Goal: Complete application form: Complete application form

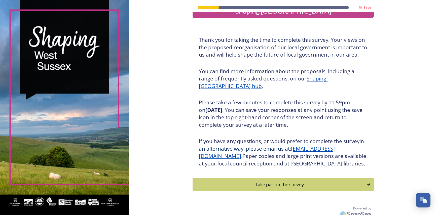
scroll to position [27, 0]
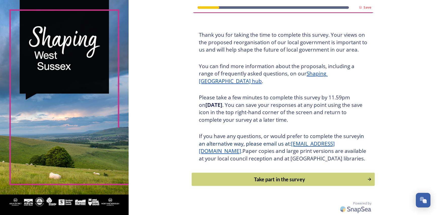
click at [299, 180] on div "Take part in the survey" at bounding box center [280, 180] width 170 height 8
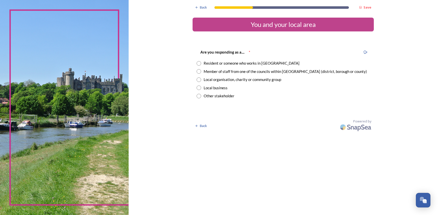
click at [200, 71] on input "radio" at bounding box center [199, 71] width 5 height 5
radio input "true"
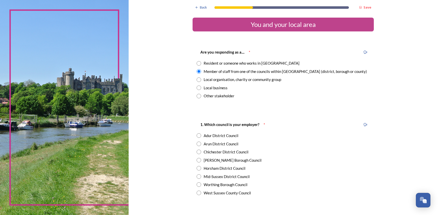
click at [198, 167] on input "radio" at bounding box center [199, 168] width 5 height 5
radio input "true"
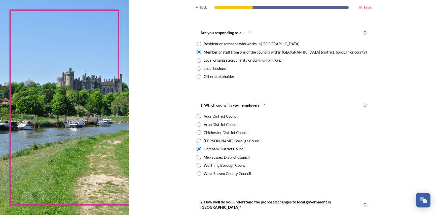
scroll to position [76, 0]
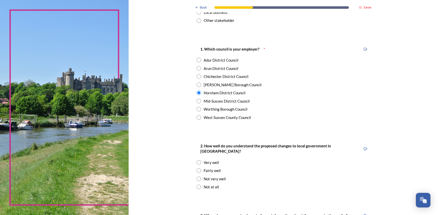
drag, startPoint x: 198, startPoint y: 165, endPoint x: 263, endPoint y: 152, distance: 66.1
click at [197, 168] on input "radio" at bounding box center [199, 170] width 5 height 5
radio input "true"
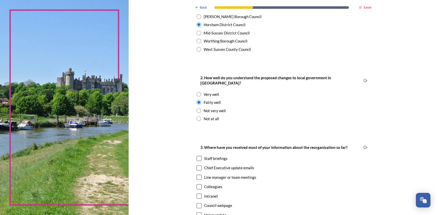
scroll to position [151, 0]
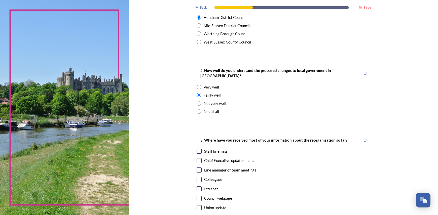
click at [197, 149] on input "checkbox" at bounding box center [199, 151] width 5 height 5
checkbox input "true"
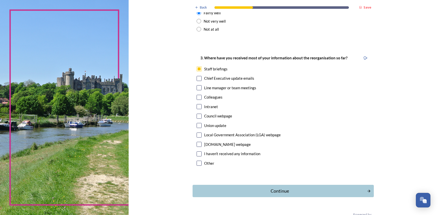
scroll to position [239, 0]
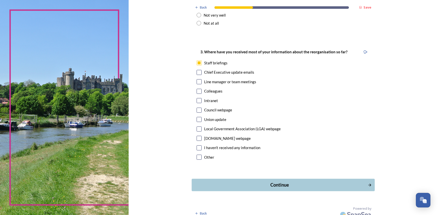
click at [272, 182] on div "Continue" at bounding box center [280, 185] width 170 height 7
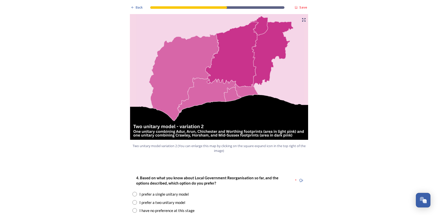
scroll to position [554, 0]
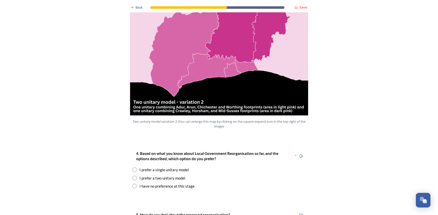
click at [133, 168] on input "radio" at bounding box center [134, 170] width 5 height 5
radio input "true"
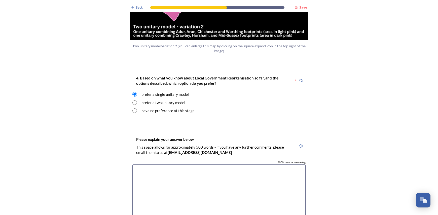
scroll to position [604, 0]
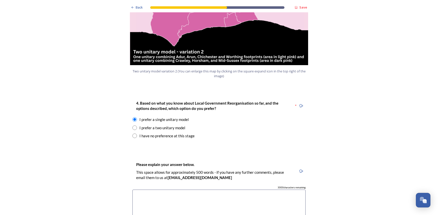
click at [134, 126] on input "radio" at bounding box center [134, 128] width 5 height 5
radio input "true"
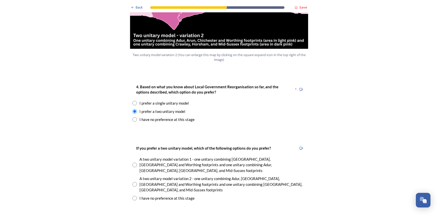
scroll to position [630, 0]
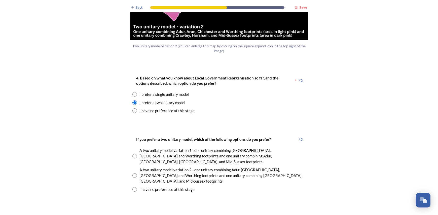
drag, startPoint x: 132, startPoint y: 153, endPoint x: 230, endPoint y: 144, distance: 98.4
click at [132, 174] on input "radio" at bounding box center [134, 176] width 5 height 5
radio input "true"
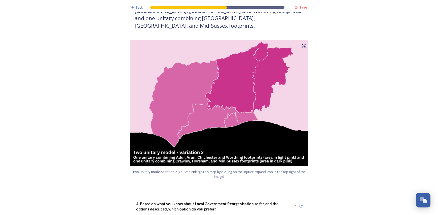
scroll to position [604, 0]
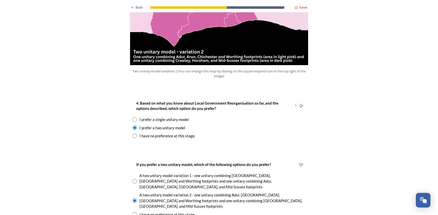
click at [136, 117] on div "I prefer a single unitary model" at bounding box center [218, 120] width 173 height 6
radio input "true"
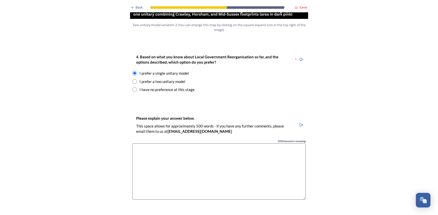
scroll to position [655, 0]
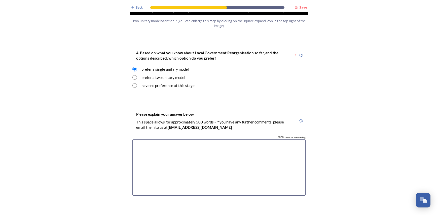
click at [183, 140] on textarea at bounding box center [218, 168] width 173 height 57
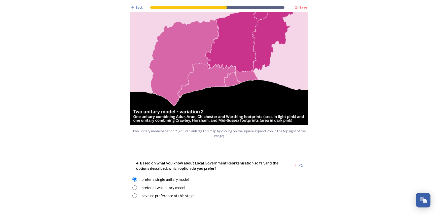
scroll to position [554, 0]
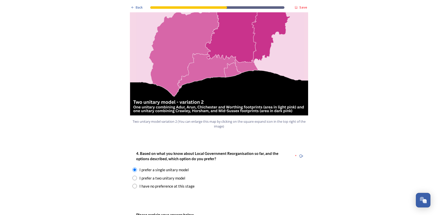
type textarea "A single unitary will"
click at [134, 176] on input "radio" at bounding box center [134, 178] width 5 height 5
radio input "true"
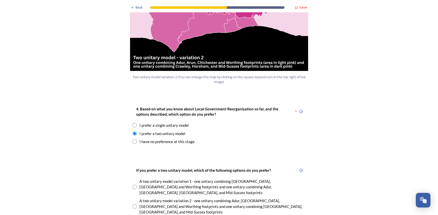
scroll to position [655, 0]
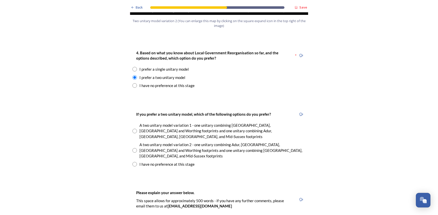
click at [135, 148] on input "radio" at bounding box center [134, 150] width 5 height 5
radio input "true"
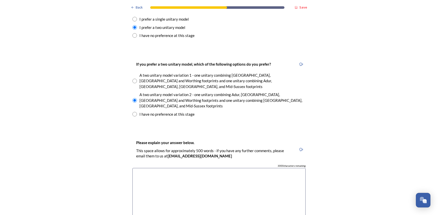
scroll to position [705, 0]
click at [142, 168] on textarea at bounding box center [218, 196] width 173 height 57
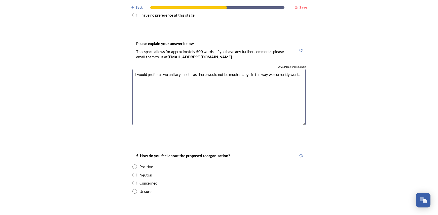
scroll to position [806, 0]
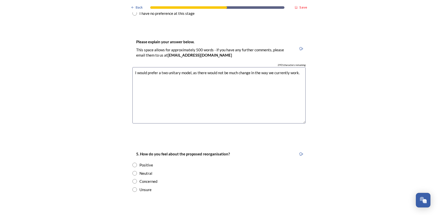
type textarea "I would prefer a two unitary model, as there would not be much change in the wa…"
click at [134, 171] on input "radio" at bounding box center [134, 173] width 5 height 5
radio input "true"
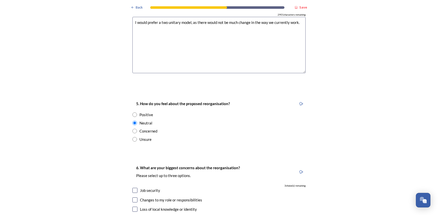
scroll to position [881, 0]
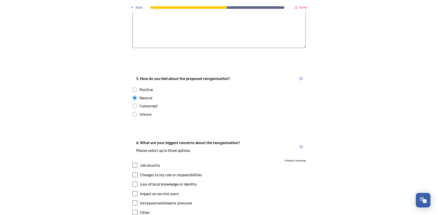
click at [134, 163] on input "checkbox" at bounding box center [134, 165] width 5 height 5
checkbox input "true"
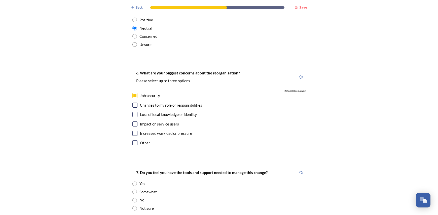
scroll to position [957, 0]
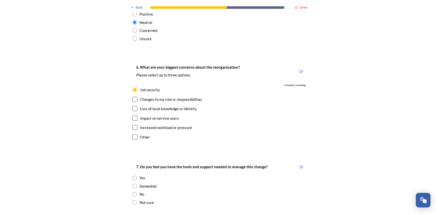
drag, startPoint x: 133, startPoint y: 152, endPoint x: 166, endPoint y: 151, distance: 32.8
click at [134, 176] on input "radio" at bounding box center [134, 178] width 5 height 5
radio input "true"
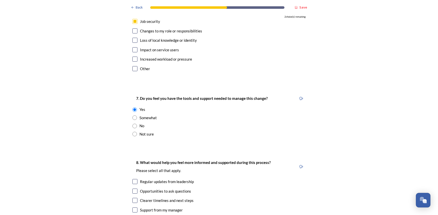
scroll to position [1032, 0]
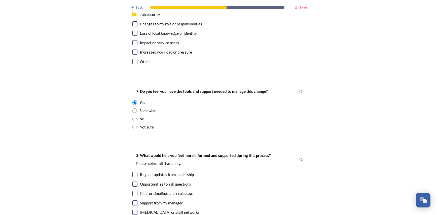
click at [134, 172] on input "checkbox" at bounding box center [134, 174] width 5 height 5
checkbox input "true"
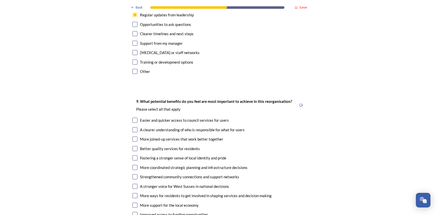
scroll to position [1184, 0]
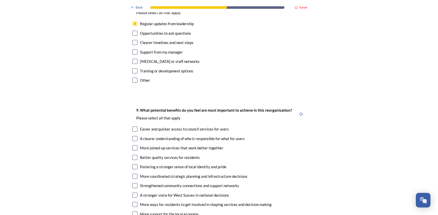
click at [133, 136] on input "checkbox" at bounding box center [134, 138] width 5 height 5
checkbox input "true"
click at [134, 146] on input "checkbox" at bounding box center [134, 148] width 5 height 5
checkbox input "true"
click at [134, 155] on input "checkbox" at bounding box center [134, 157] width 5 height 5
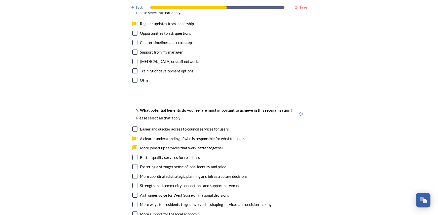
checkbox input "true"
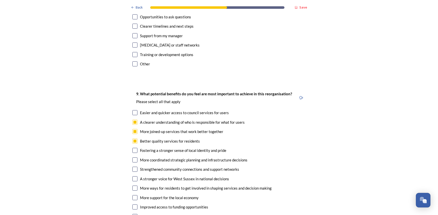
scroll to position [1209, 0]
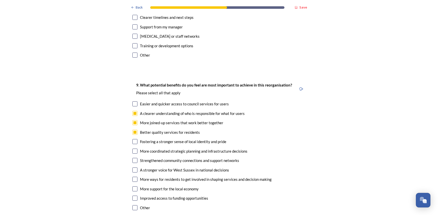
click at [133, 187] on input "checkbox" at bounding box center [134, 189] width 5 height 5
checkbox input "true"
click at [133, 196] on input "checkbox" at bounding box center [134, 198] width 5 height 5
checkbox input "true"
click at [134, 177] on input "checkbox" at bounding box center [134, 179] width 5 height 5
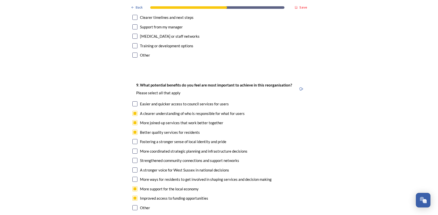
checkbox input "true"
click at [134, 149] on input "checkbox" at bounding box center [134, 151] width 5 height 5
checkbox input "true"
click at [134, 158] on input "checkbox" at bounding box center [134, 160] width 5 height 5
checkbox input "true"
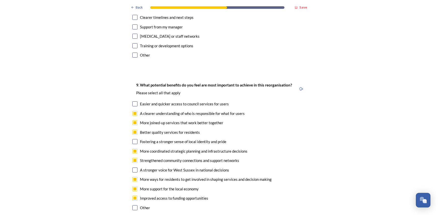
click at [134, 168] on input "checkbox" at bounding box center [134, 170] width 5 height 5
checkbox input "true"
click at [134, 101] on input "checkbox" at bounding box center [134, 103] width 5 height 5
checkbox input "true"
click at [134, 149] on input "checkbox" at bounding box center [134, 151] width 5 height 5
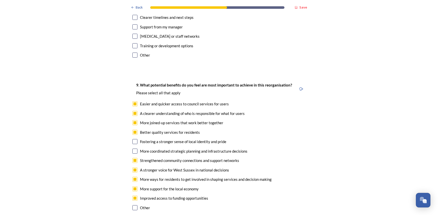
click at [133, 149] on input "checkbox" at bounding box center [134, 151] width 5 height 5
checkbox input "true"
click at [132, 139] on input "checkbox" at bounding box center [134, 141] width 5 height 5
checkbox input "true"
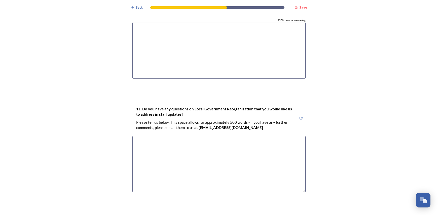
scroll to position [1475, 0]
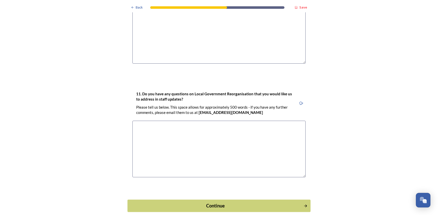
click at [202, 202] on div "Continue" at bounding box center [215, 205] width 170 height 7
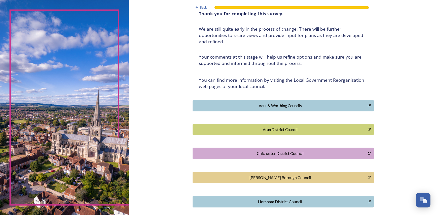
scroll to position [109, 0]
